Goal: Obtain resource: Obtain resource

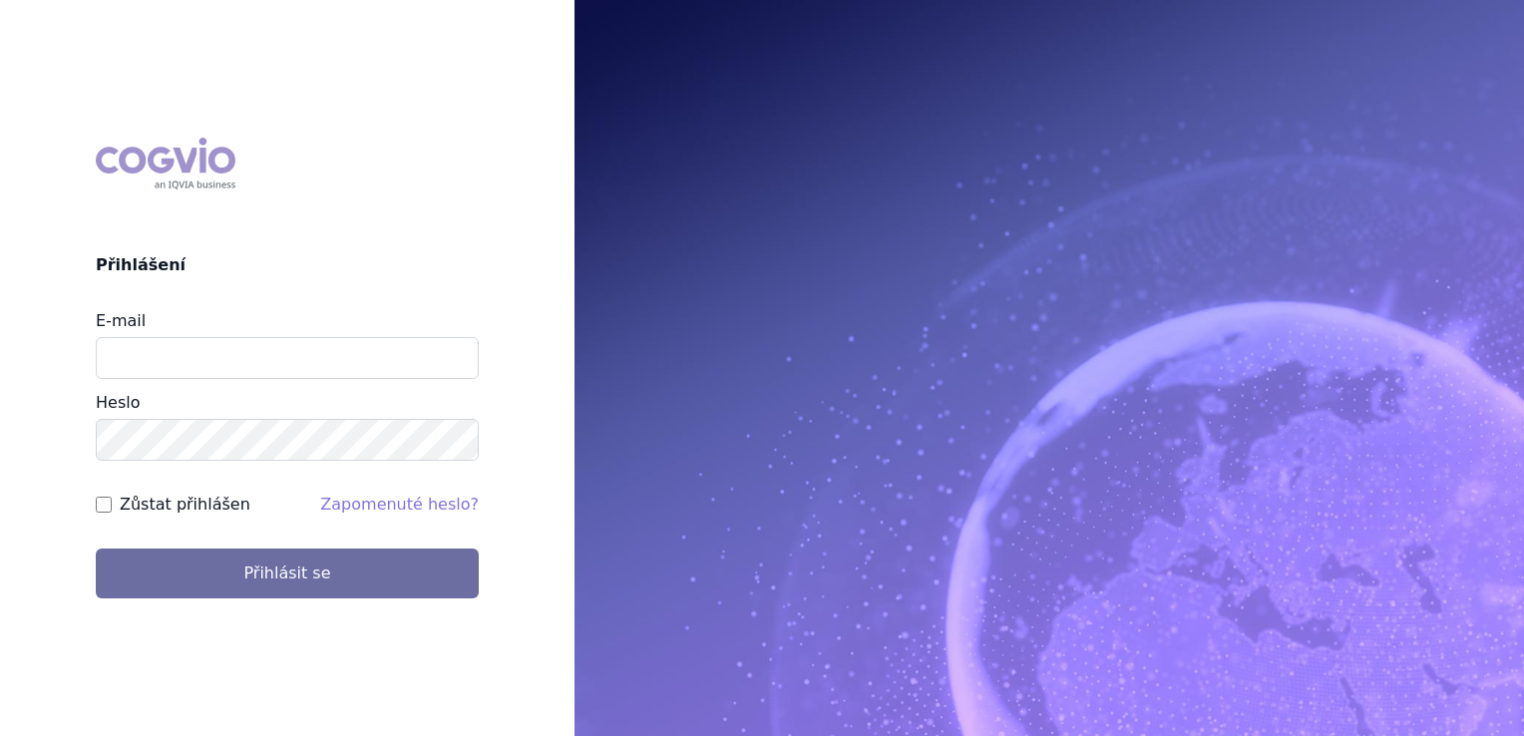
type input "[EMAIL_ADDRESS][DOMAIN_NAME]"
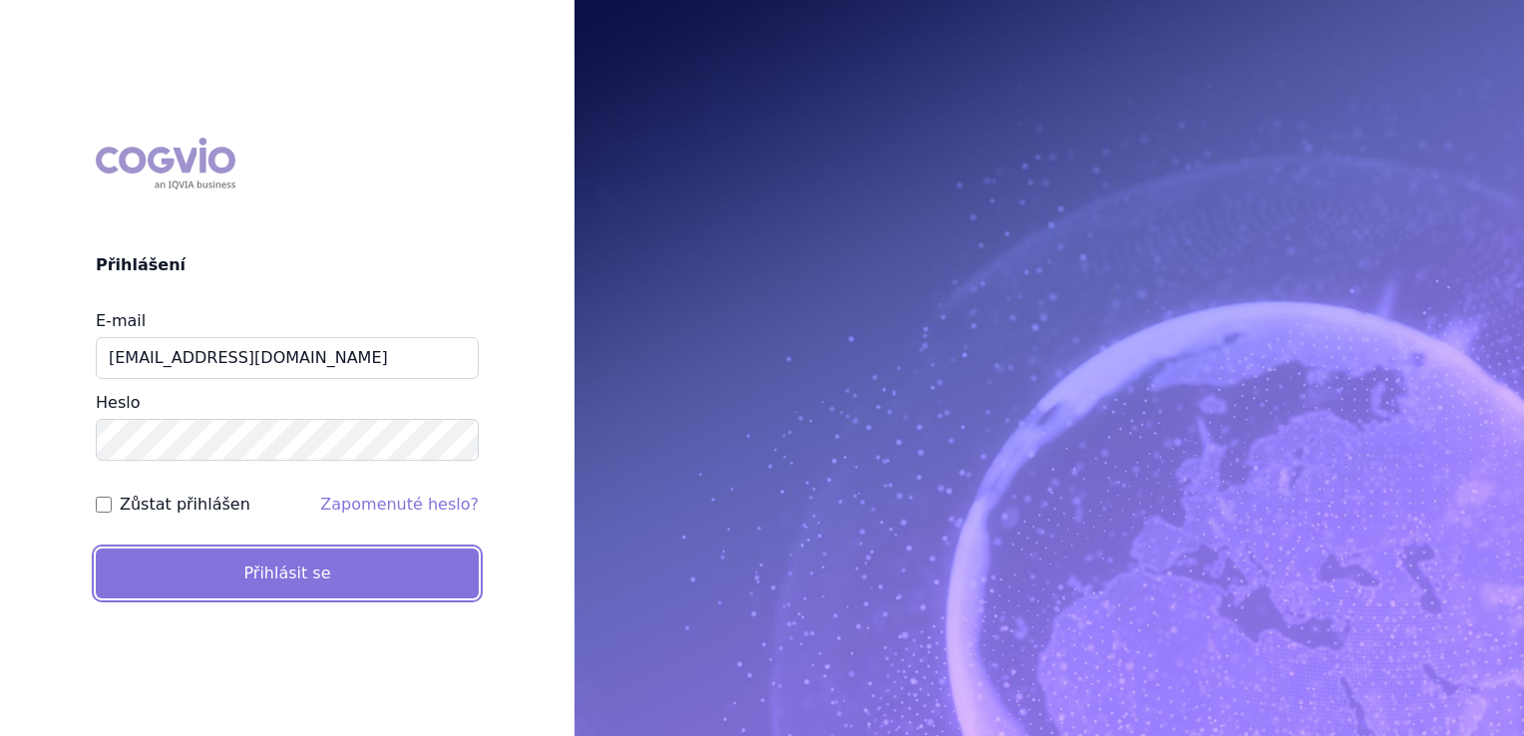
click at [196, 588] on button "Přihlásit se" at bounding box center [287, 574] width 383 height 50
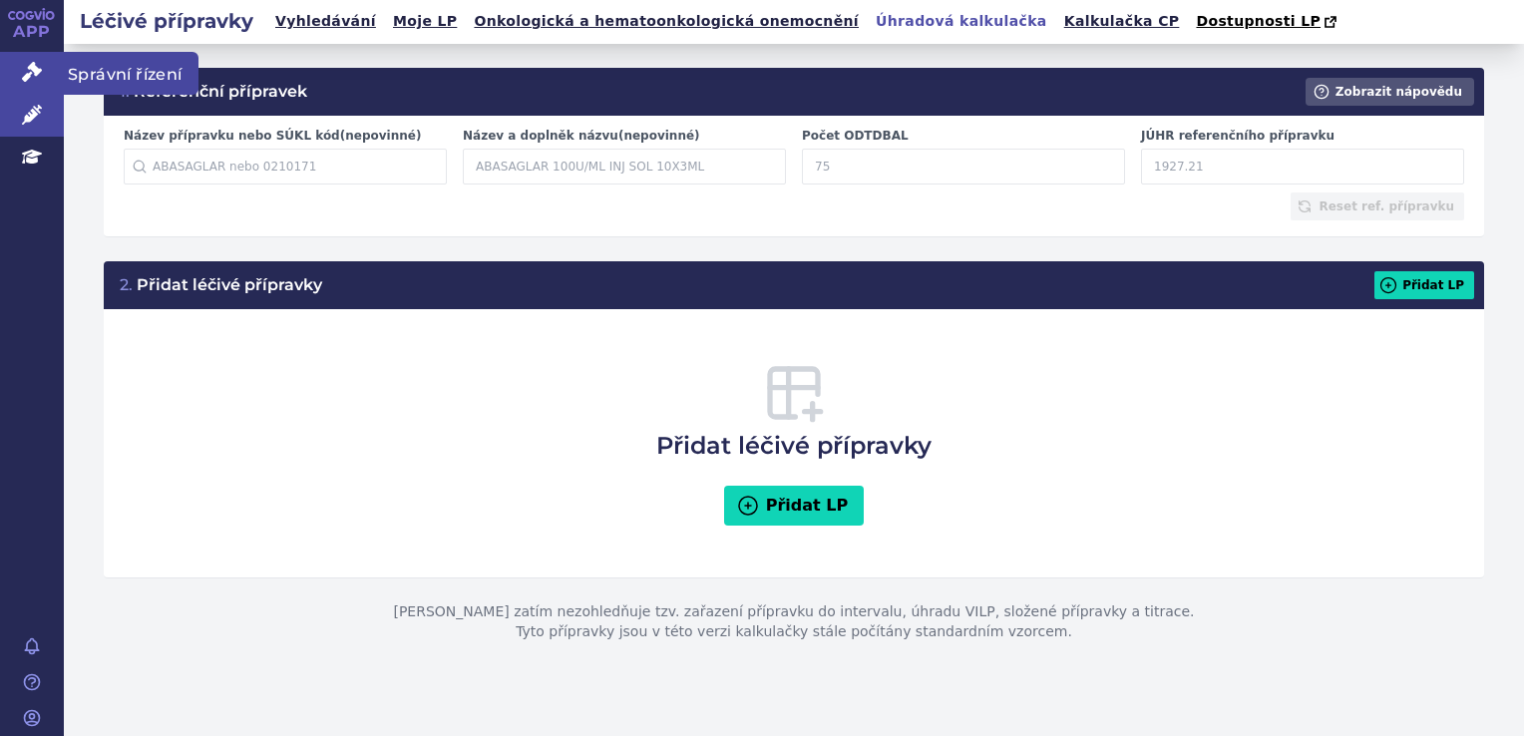
click at [40, 78] on icon at bounding box center [32, 72] width 20 height 20
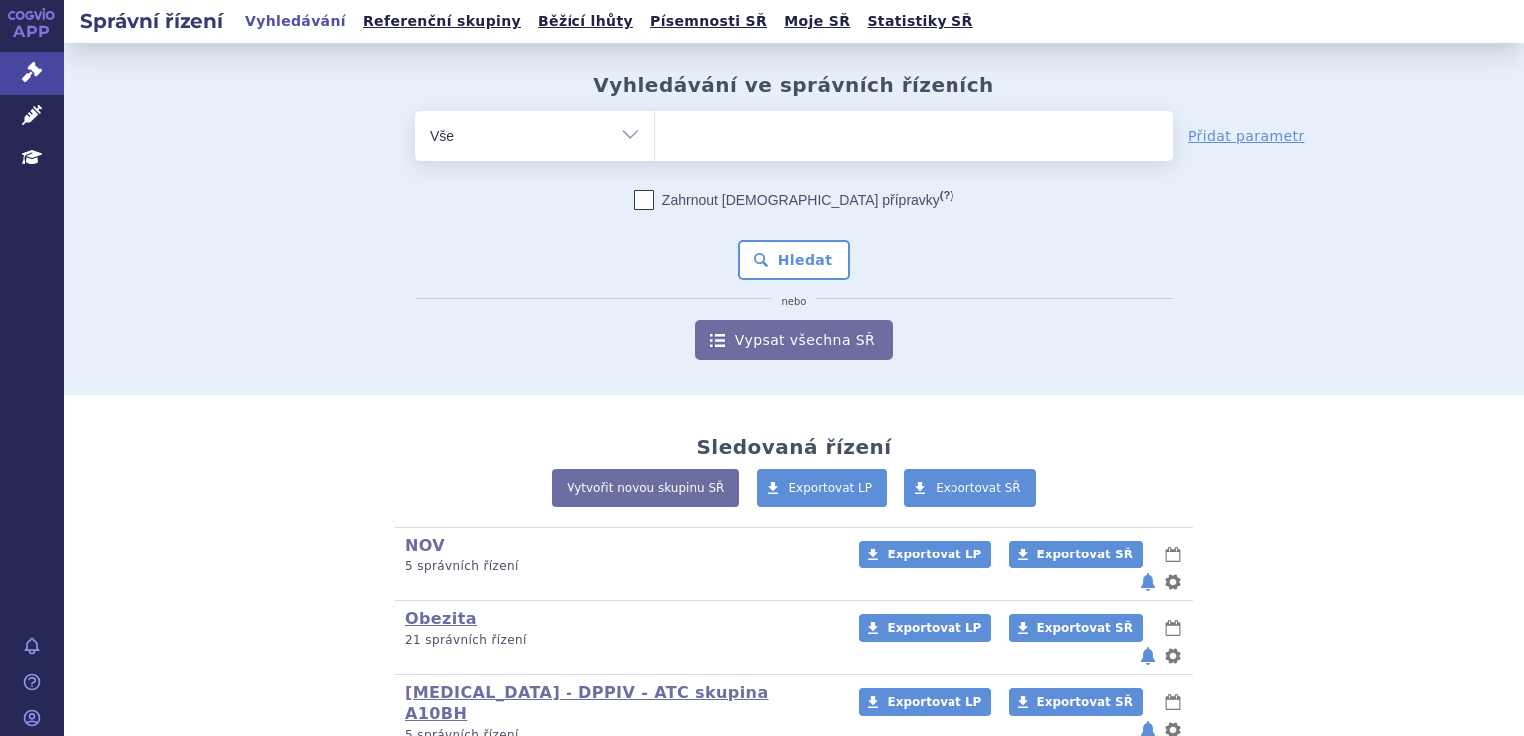
click at [932, 150] on ul at bounding box center [914, 132] width 518 height 42
click at [655, 150] on select at bounding box center [654, 135] width 1 height 50
click at [922, 139] on ul at bounding box center [914, 132] width 518 height 42
click at [655, 139] on select at bounding box center [654, 135] width 1 height 50
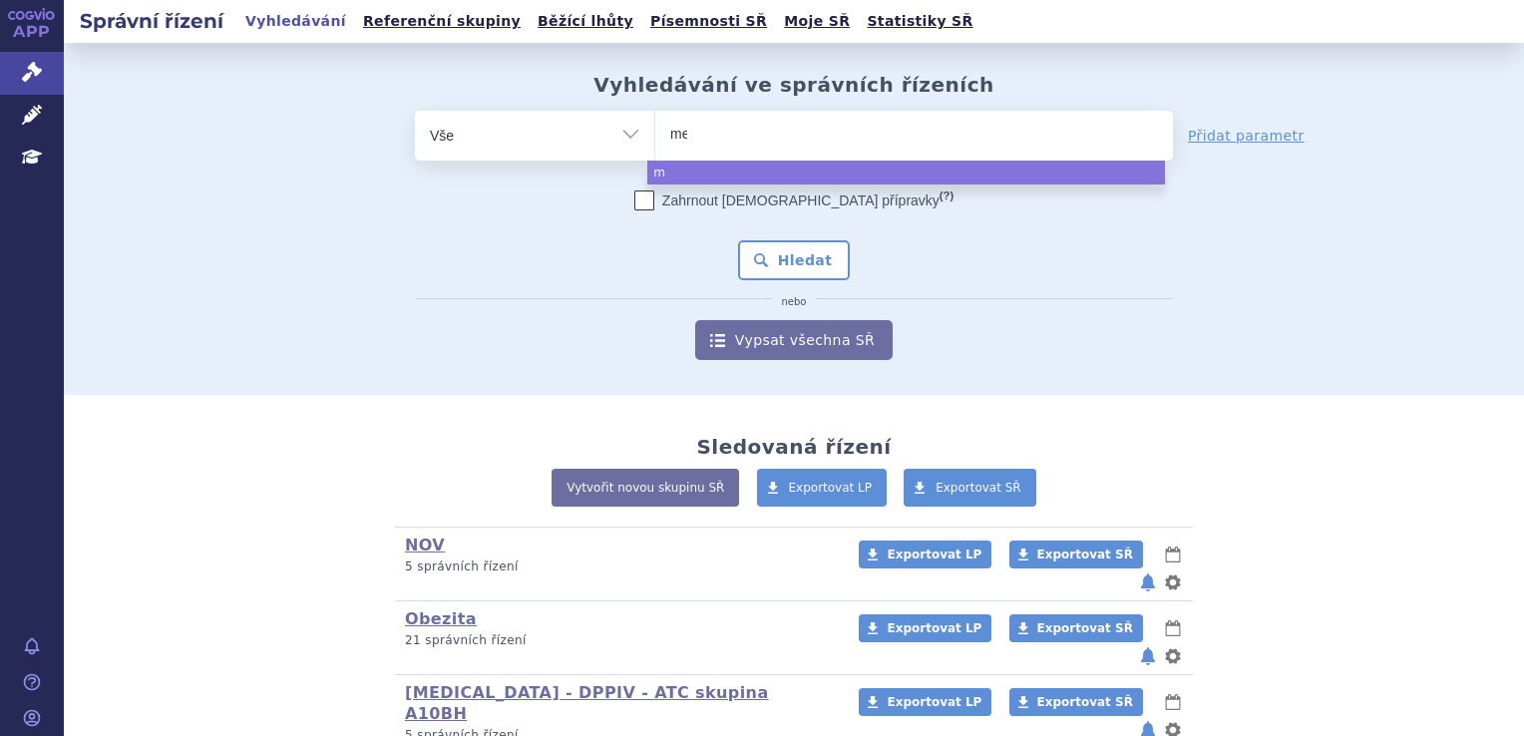
type input "met"
type input "meta"
type input "metaly"
type input "metalys"
type input "metalyse"
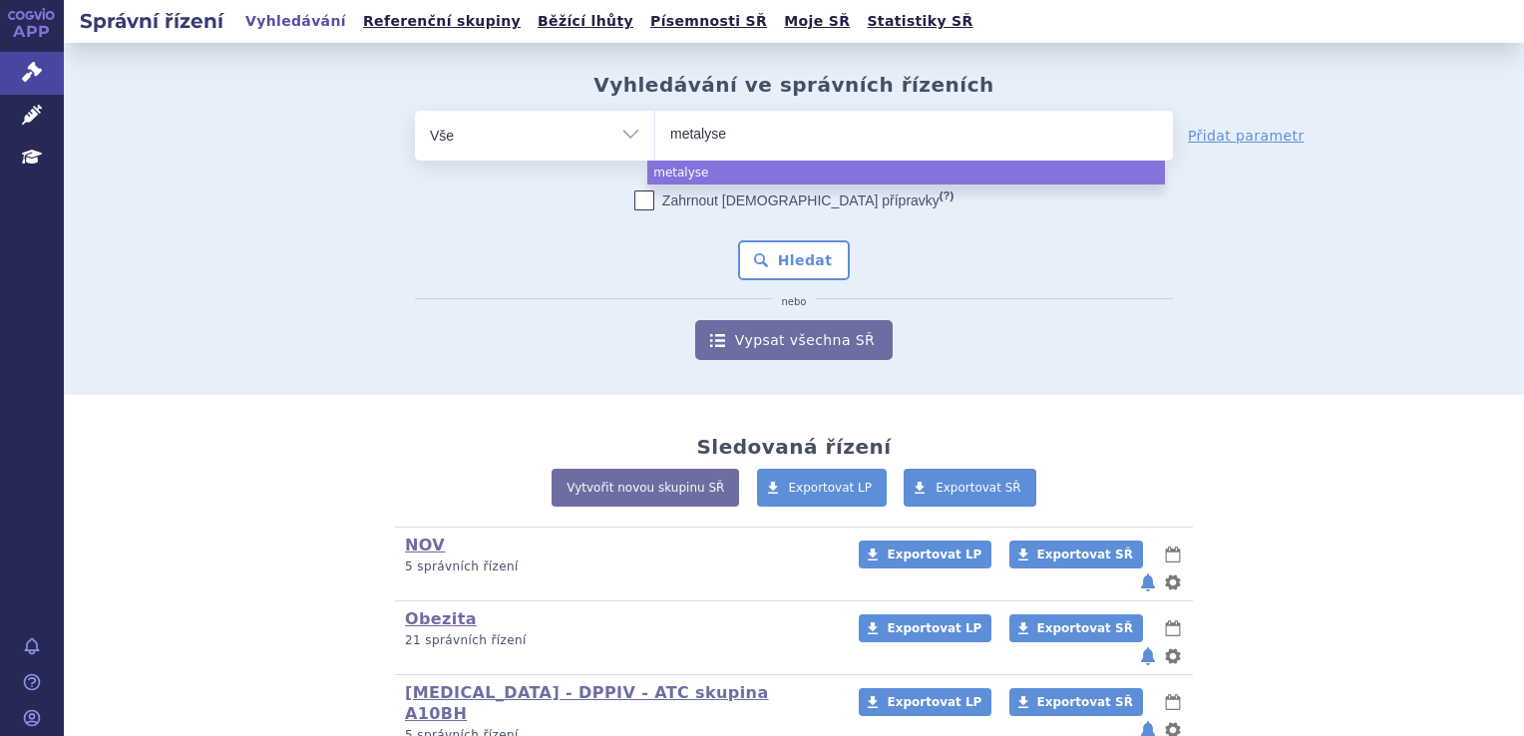
select select "metalyse"
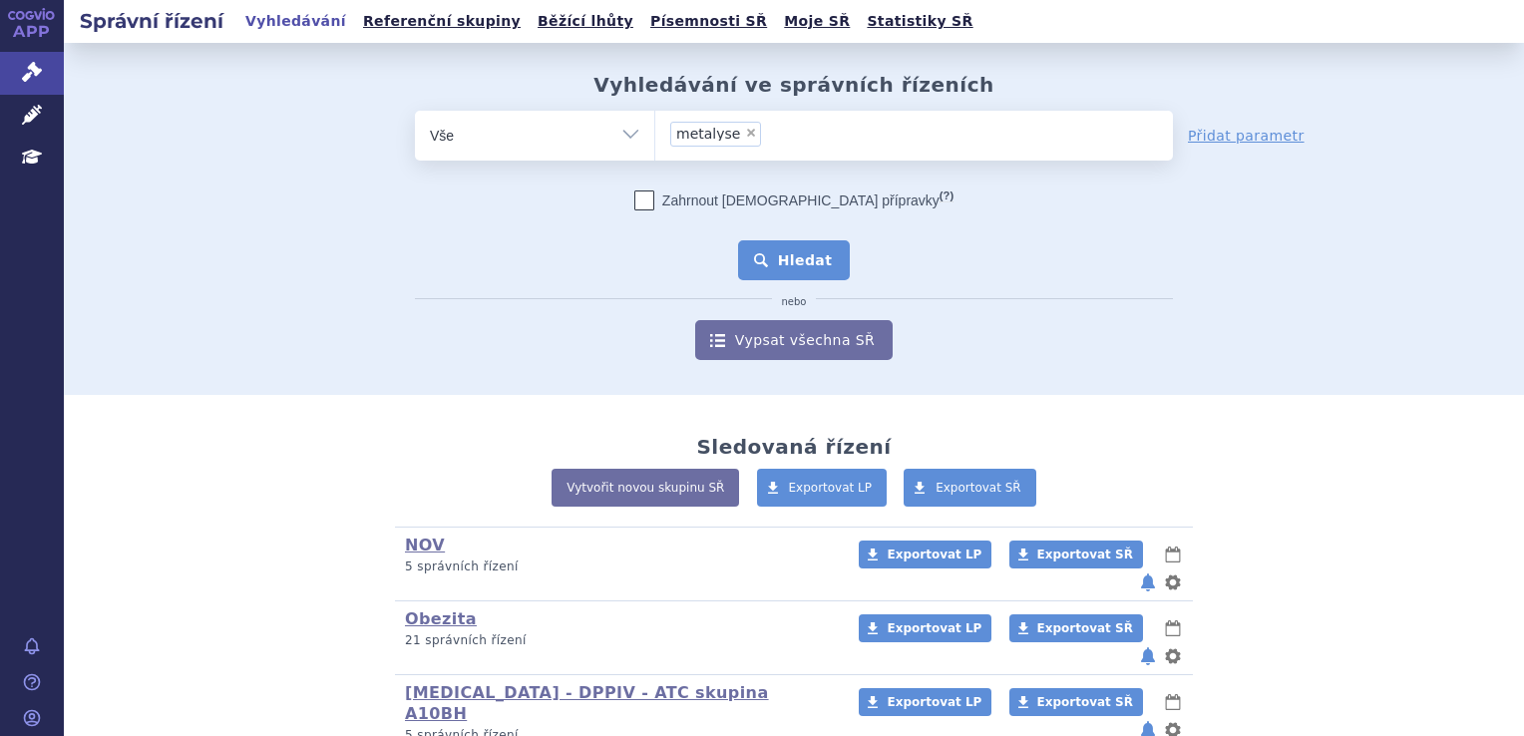
click at [782, 272] on button "Hledat" at bounding box center [794, 260] width 113 height 40
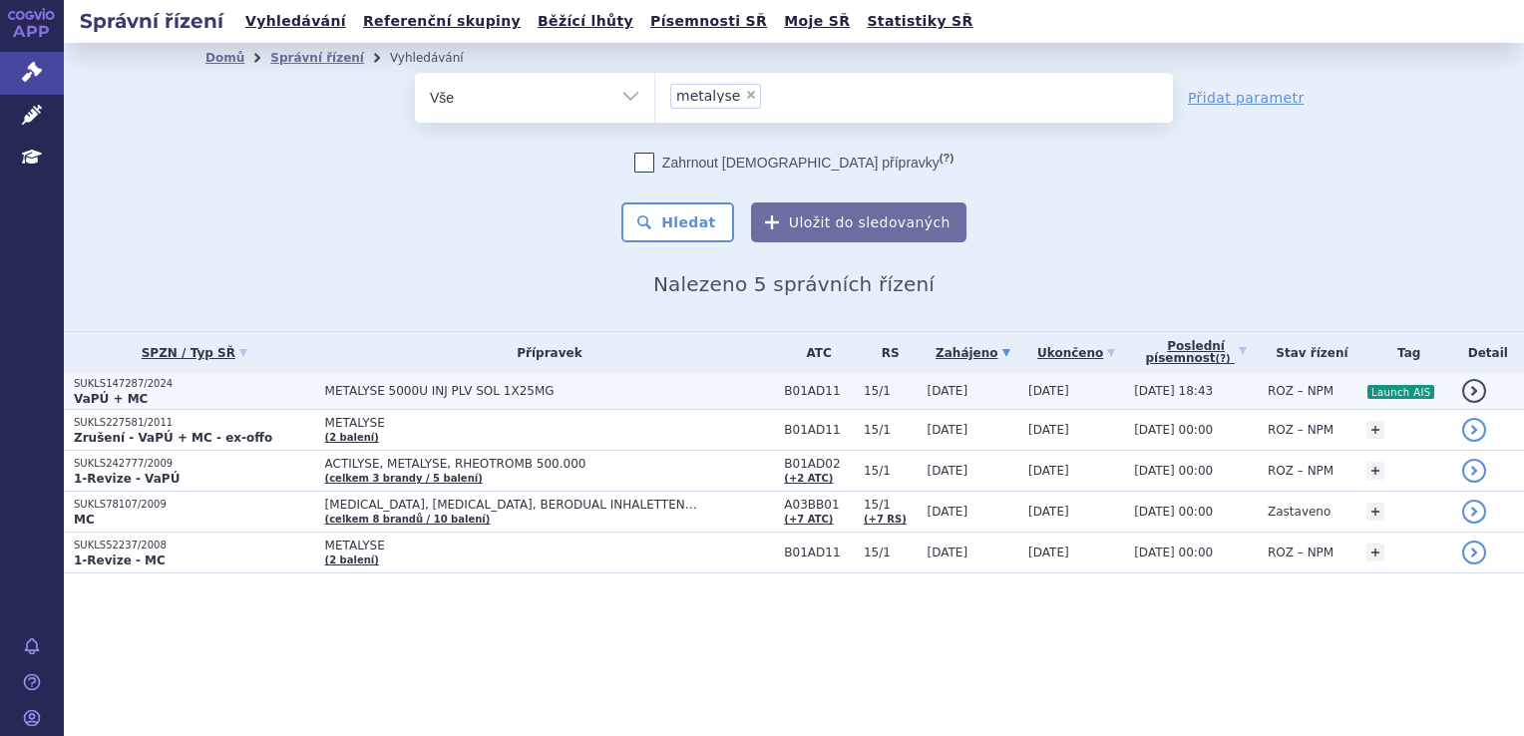
click at [658, 394] on span "METALYSE 5000U INJ PLV SOL 1X25MG" at bounding box center [550, 391] width 450 height 14
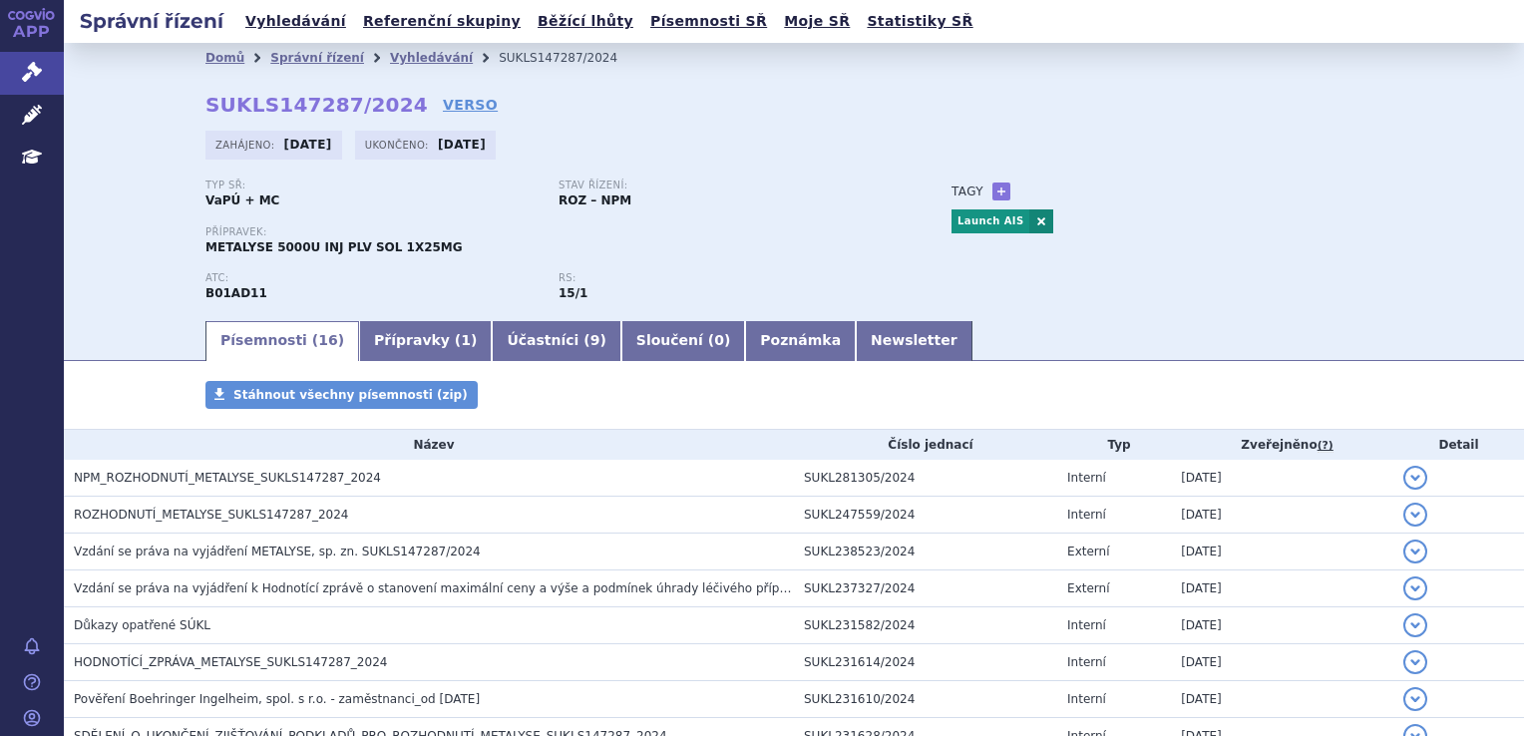
scroll to position [431, 0]
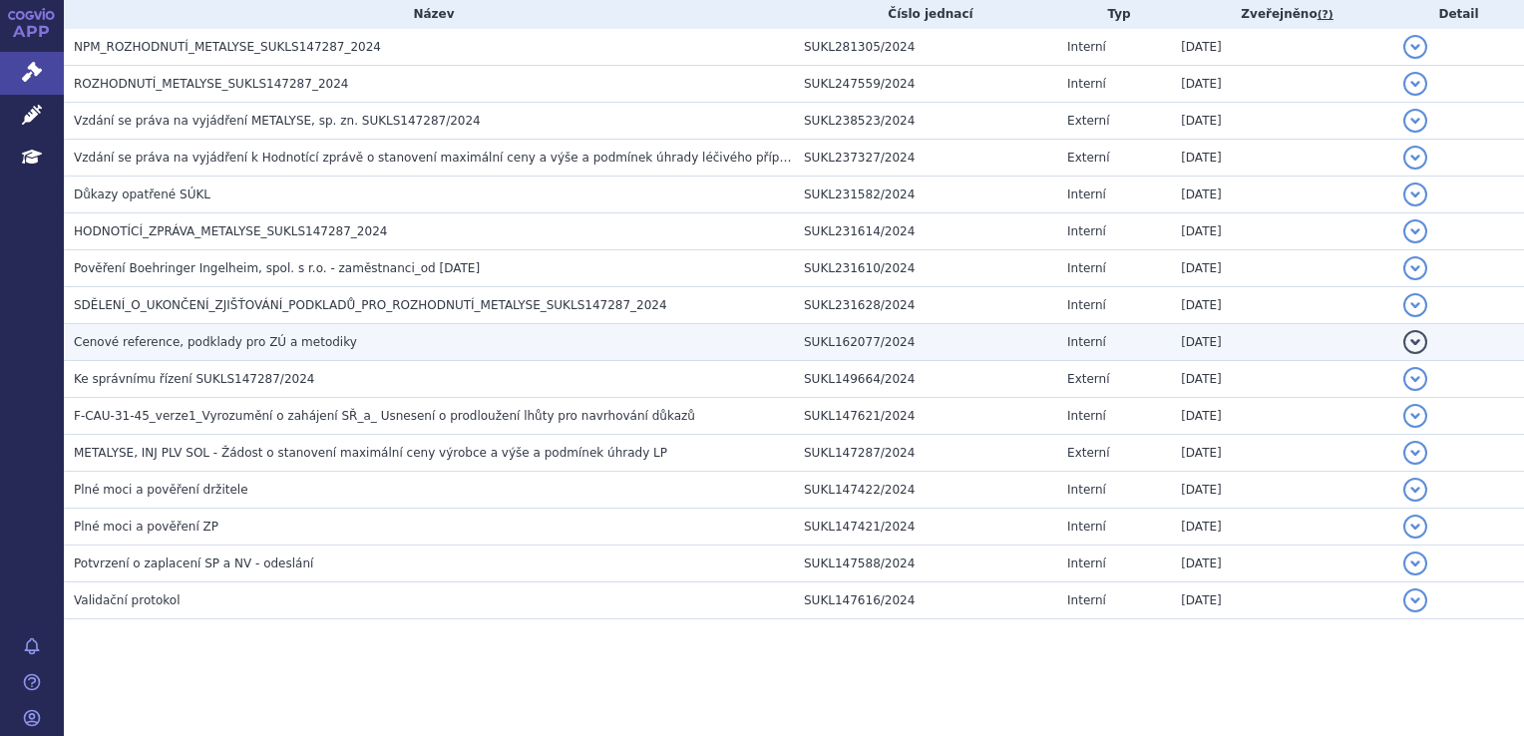
click at [172, 335] on span "Cenové reference, podklady pro ZÚ a metodiky" at bounding box center [215, 342] width 283 height 14
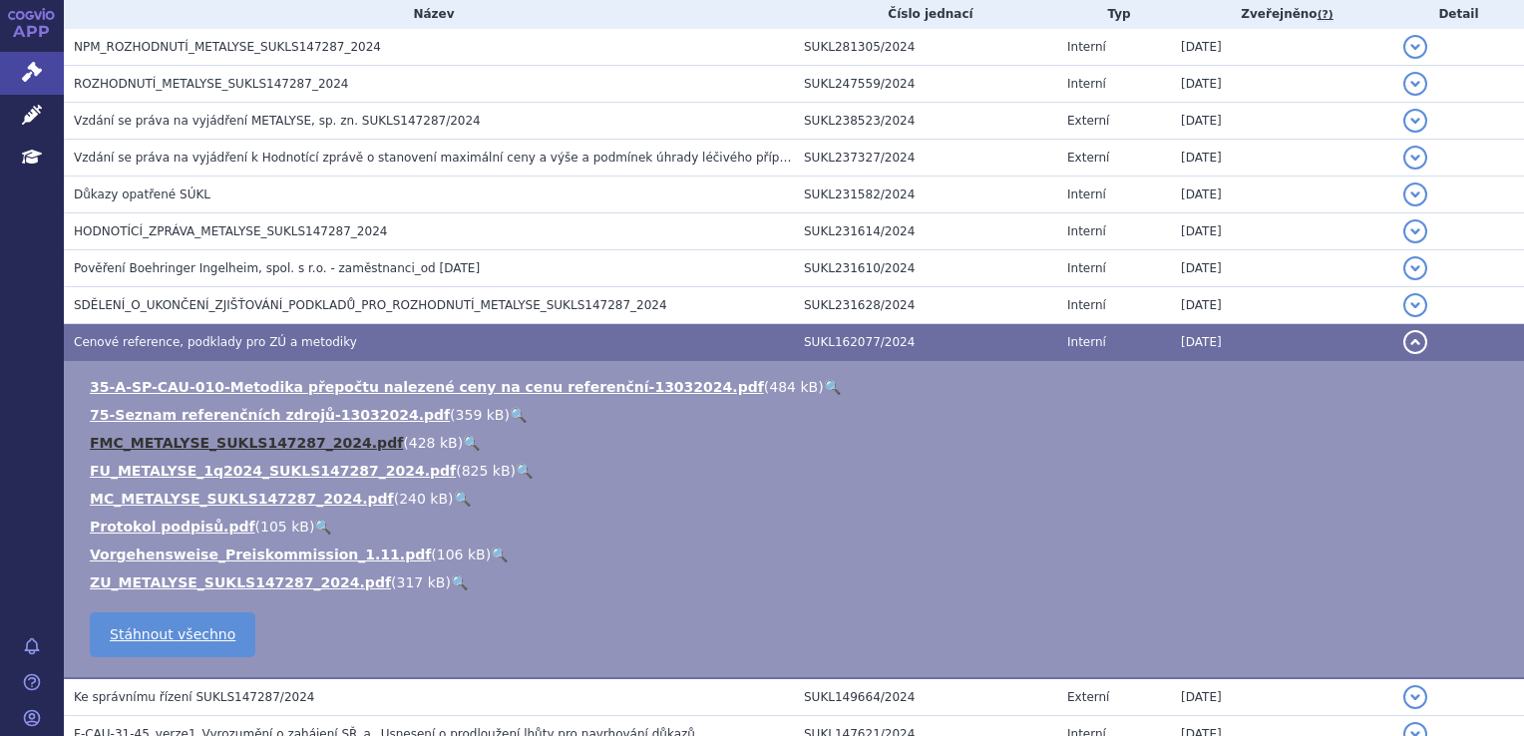
click at [216, 437] on link "FMC_METALYSE_SUKLS147287_2024.pdf" at bounding box center [246, 443] width 313 height 16
click at [726, 473] on li "FU_METALYSE_1q2024_SUKLS147287_2024.pdf ( 825 kB ) 🔍" at bounding box center [797, 471] width 1414 height 20
click at [235, 464] on link "FU_METALYSE_1q2024_SUKLS147287_2024.pdf" at bounding box center [273, 471] width 366 height 16
click at [243, 469] on link "FU_METALYSE_1q2024_SUKLS147287_2024.pdf" at bounding box center [273, 471] width 366 height 16
click at [207, 438] on link "FMC_METALYSE_SUKLS147287_2024.pdf" at bounding box center [246, 443] width 313 height 16
